Goal: Information Seeking & Learning: Find specific fact

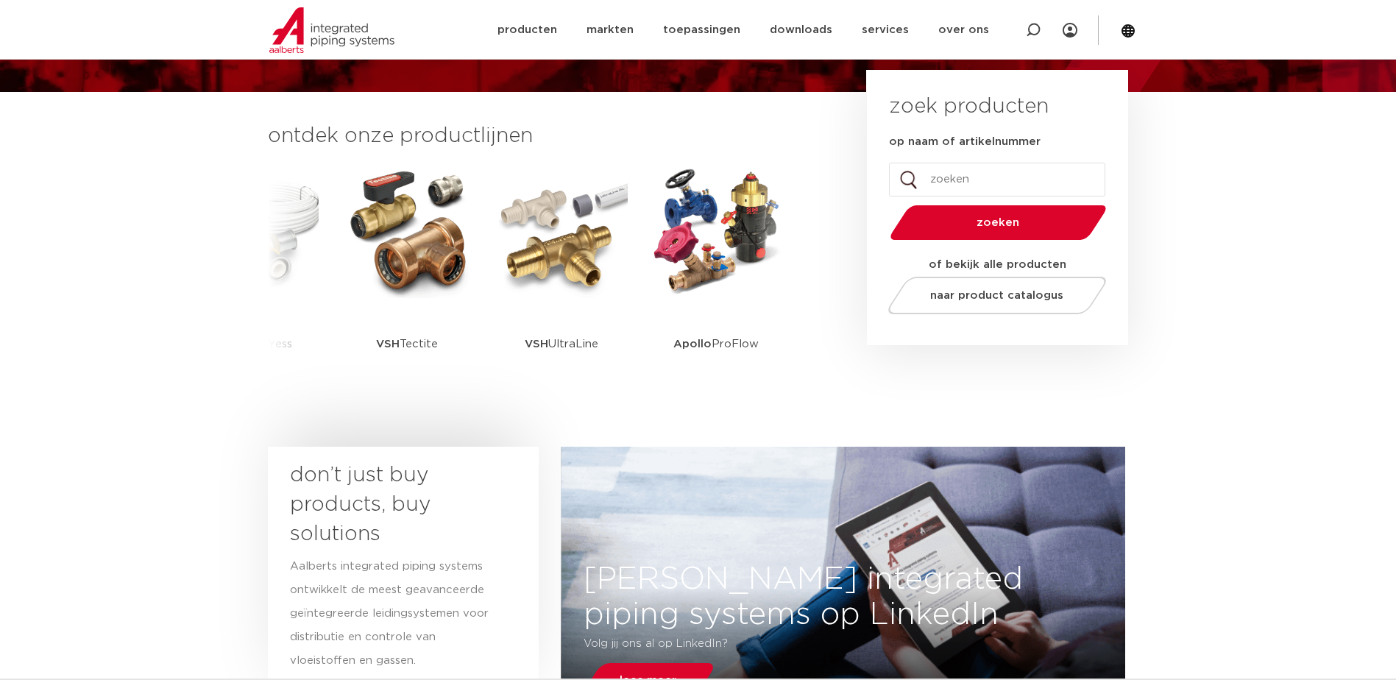
scroll to position [294, 0]
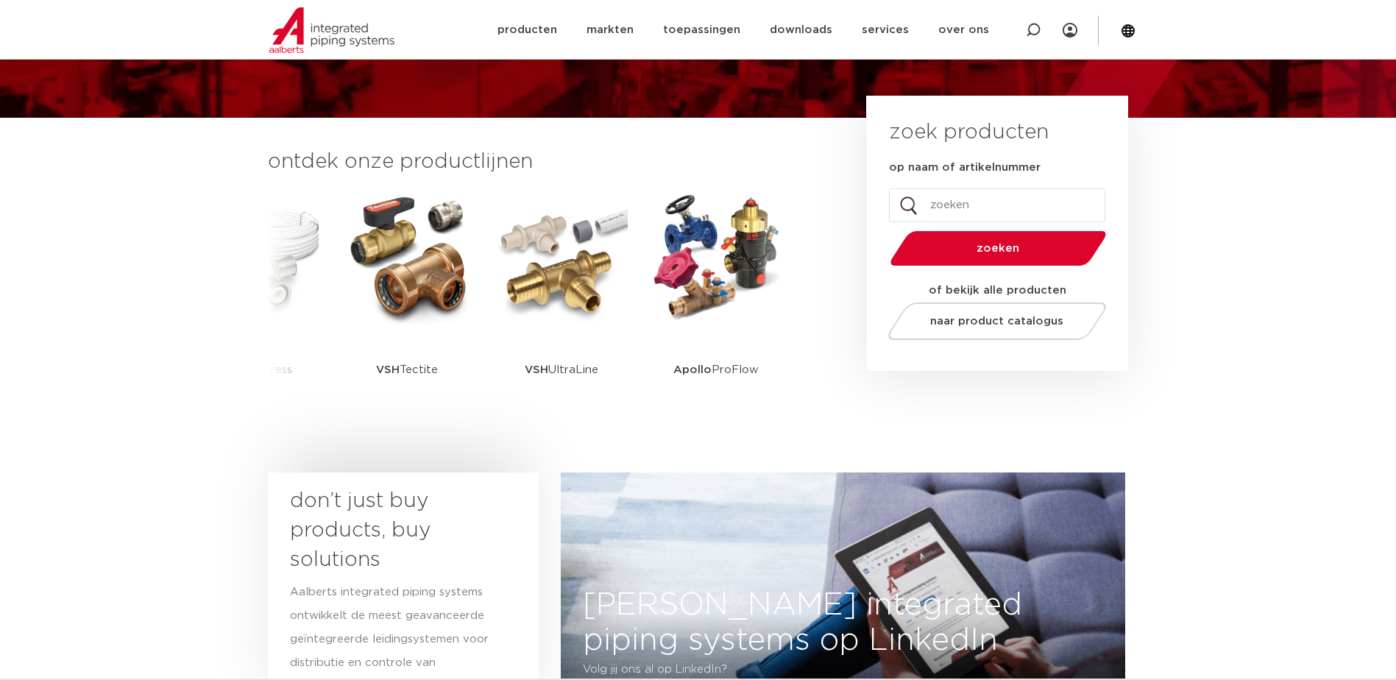
click at [926, 201] on input "op naam of artikelnummer" at bounding box center [997, 205] width 216 height 34
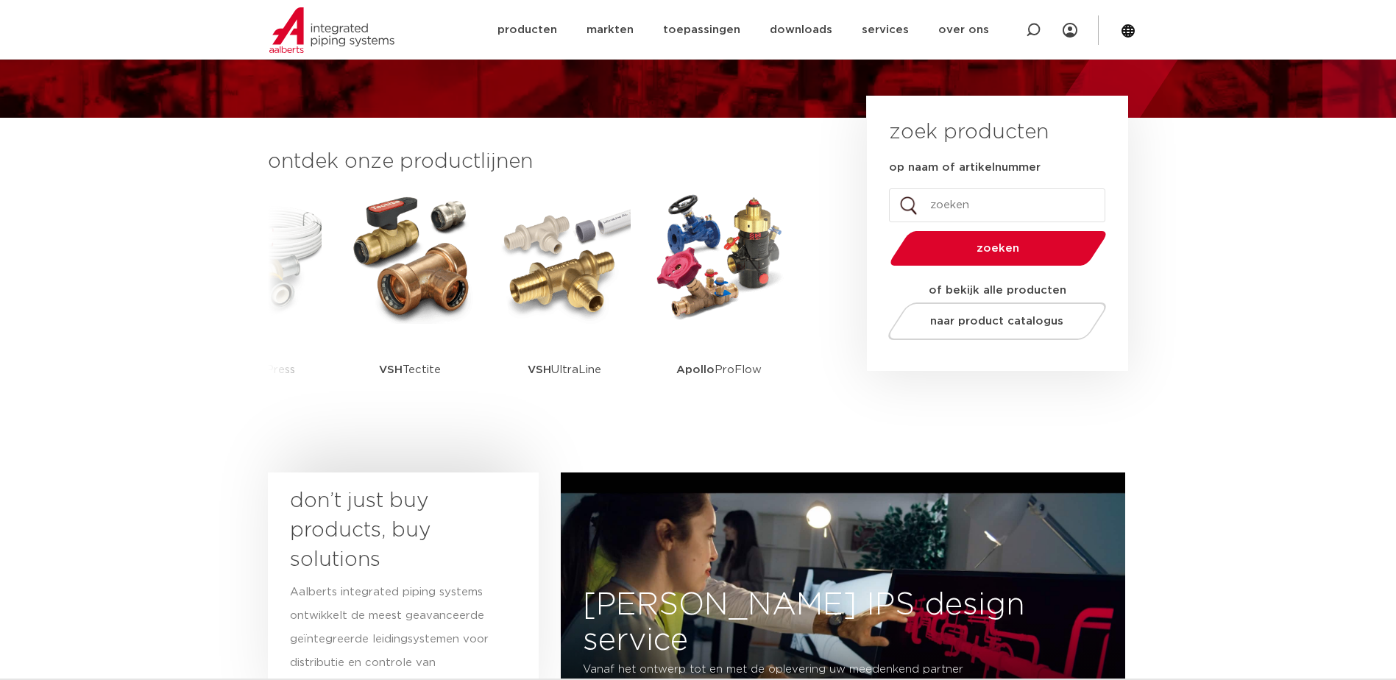
click at [955, 200] on input "op naam of artikelnummer" at bounding box center [997, 205] width 216 height 34
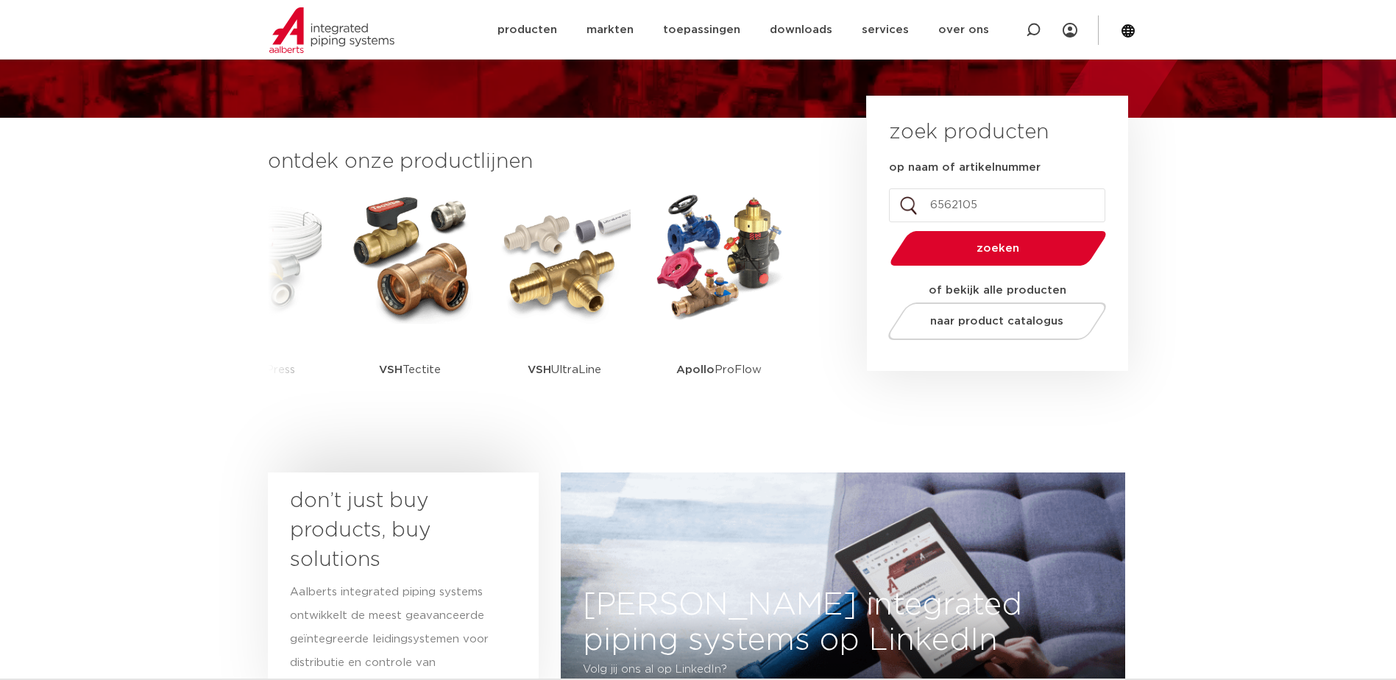
type input "6562105"
click at [884, 230] on button "zoeken" at bounding box center [998, 249] width 228 height 38
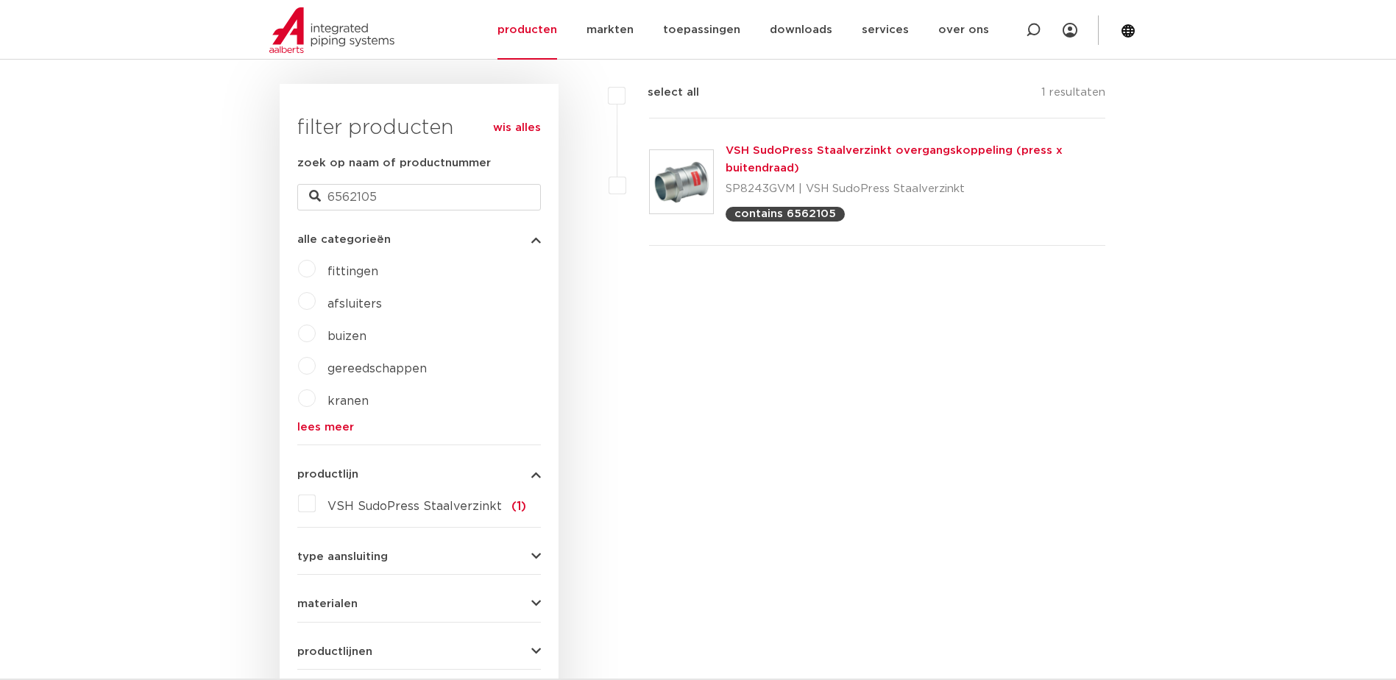
scroll to position [368, 0]
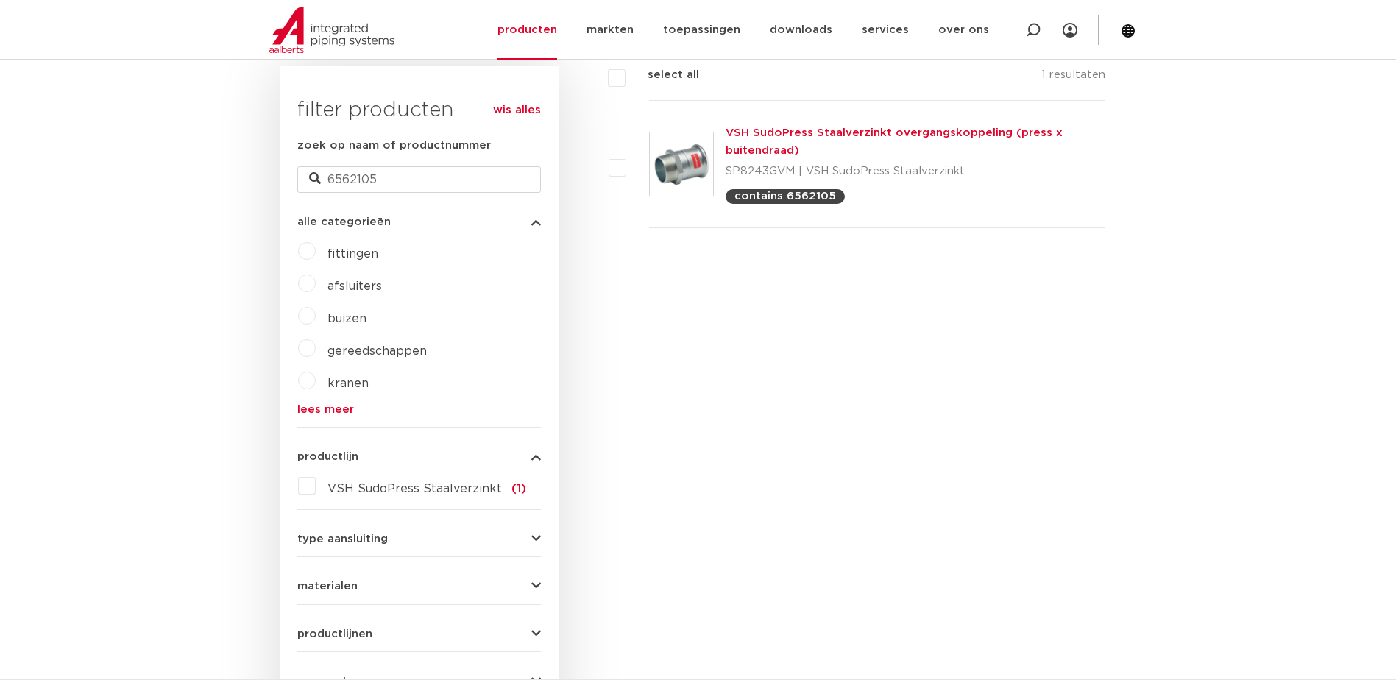
click at [663, 164] on img at bounding box center [681, 163] width 63 height 63
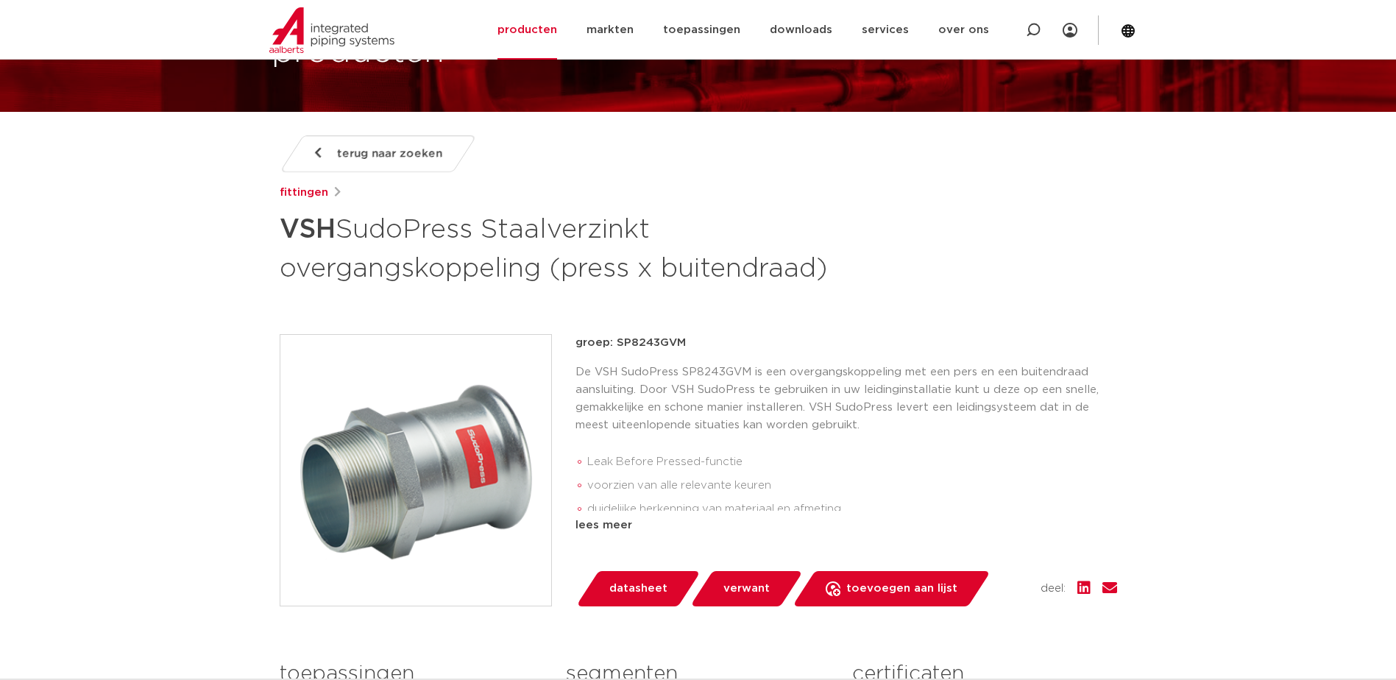
scroll to position [147, 0]
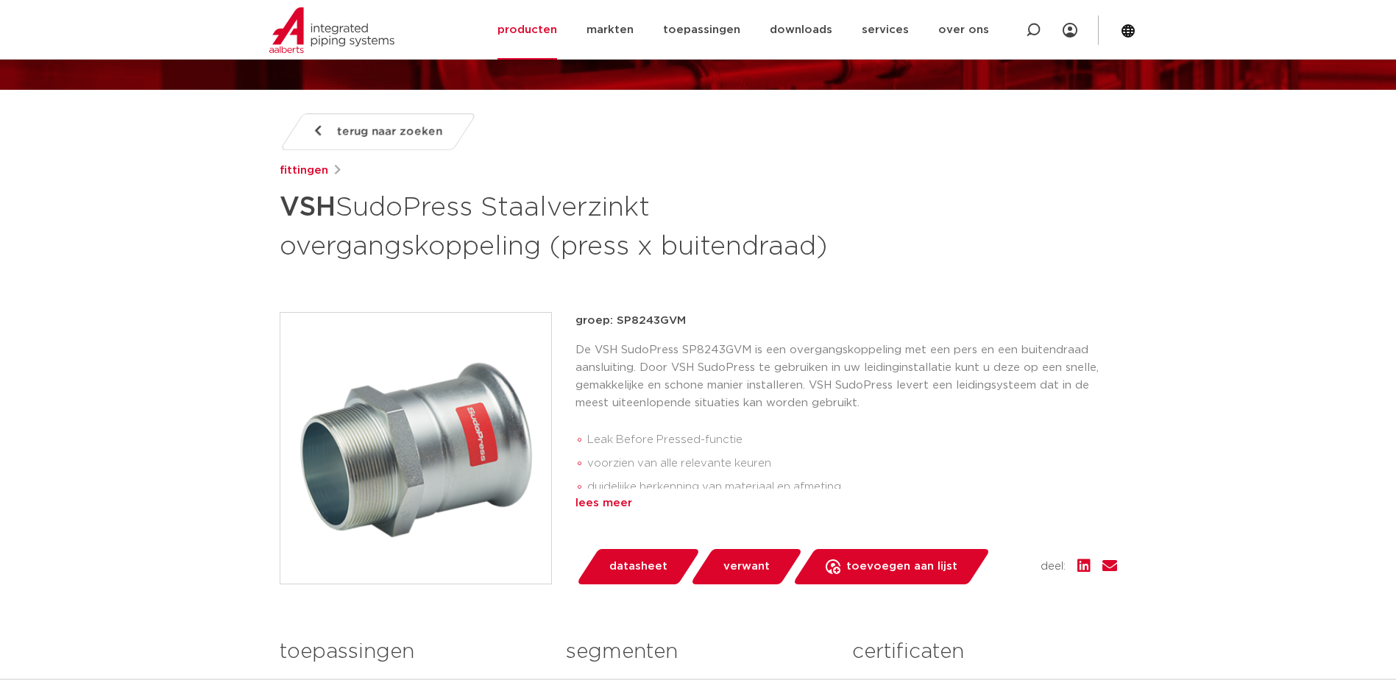
click at [597, 503] on div "lees meer" at bounding box center [846, 504] width 542 height 18
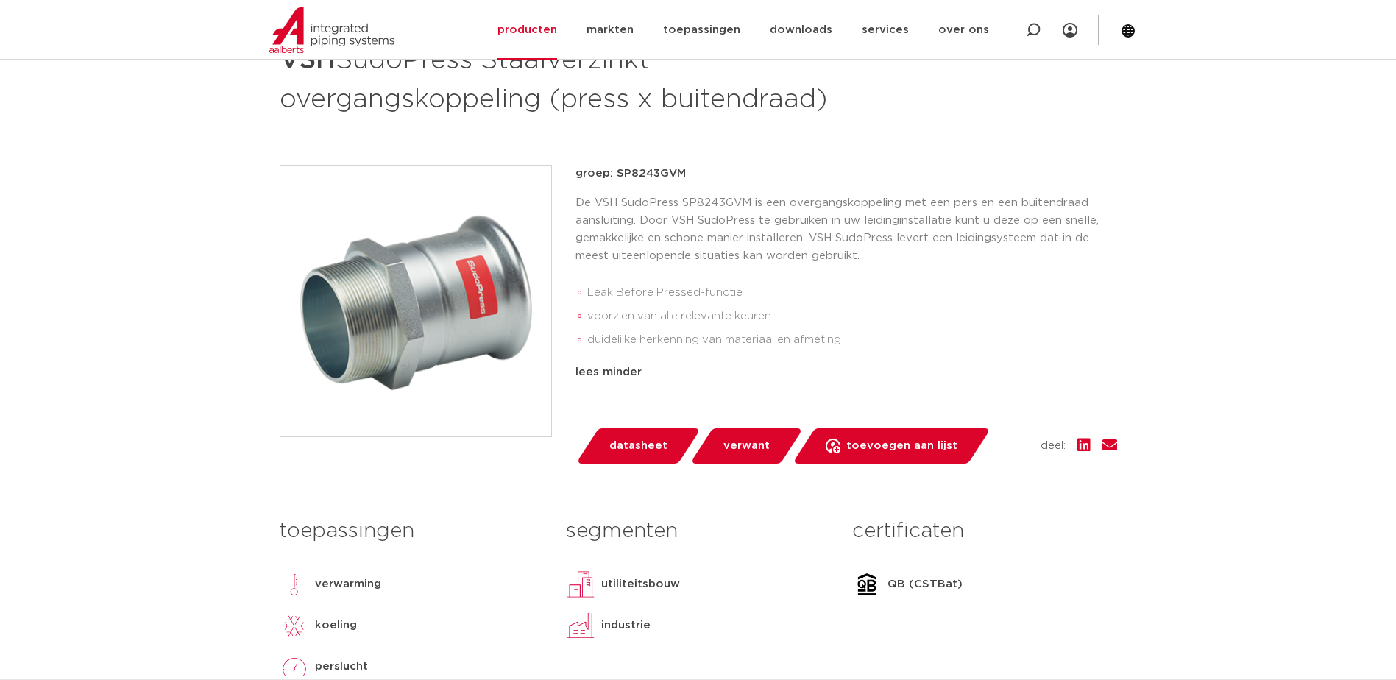
scroll to position [368, 0]
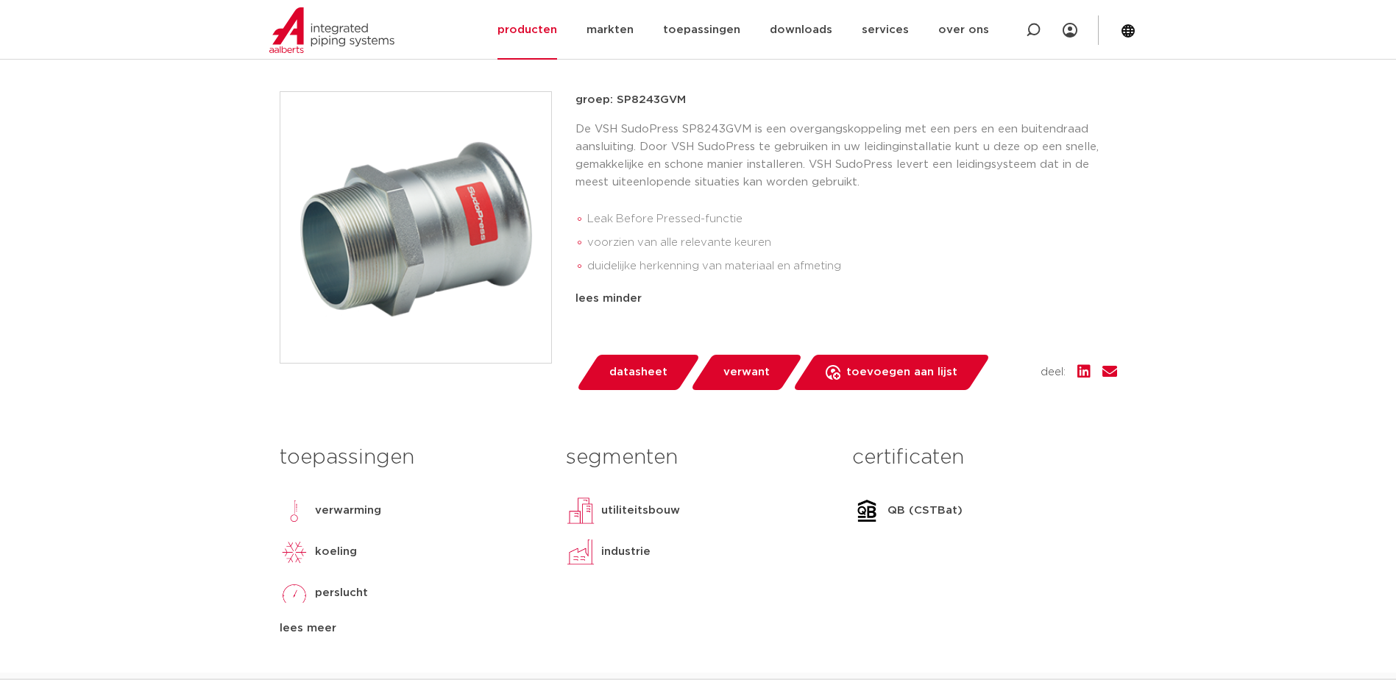
click at [321, 630] on div "lees meer" at bounding box center [412, 629] width 264 height 18
click at [631, 373] on span "datasheet" at bounding box center [638, 373] width 58 height 24
